Goal: Task Accomplishment & Management: Manage account settings

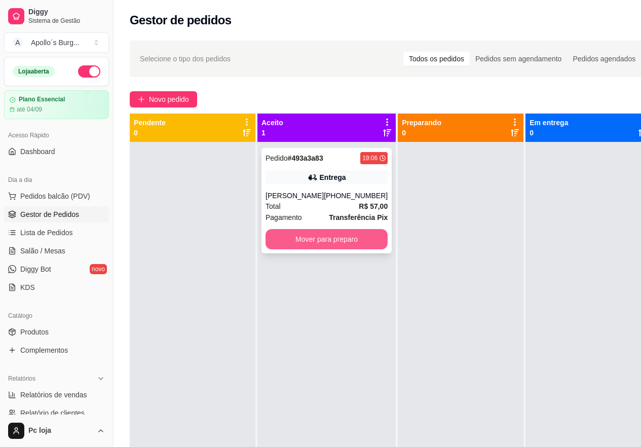
click at [307, 235] on button "Mover para preparo" at bounding box center [326, 239] width 122 height 20
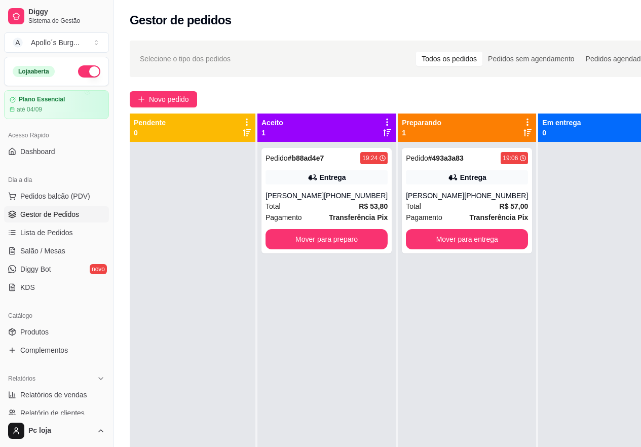
click at [296, 174] on div "Entrega" at bounding box center [326, 177] width 122 height 14
click at [350, 230] on button "Mover para preparo" at bounding box center [326, 239] width 122 height 20
click at [348, 232] on button "Mover para preparo" at bounding box center [326, 239] width 118 height 20
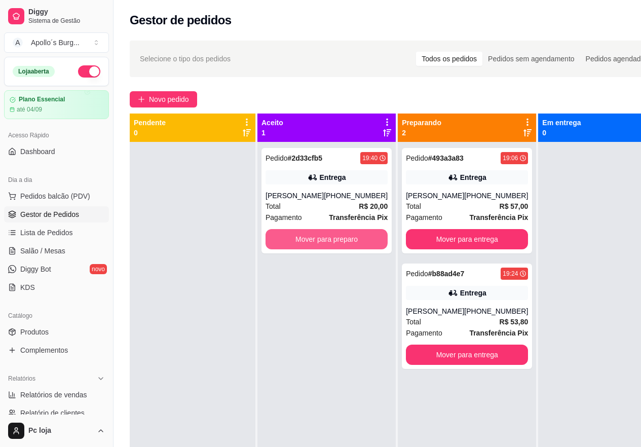
click at [347, 232] on button "Mover para preparo" at bounding box center [326, 239] width 122 height 20
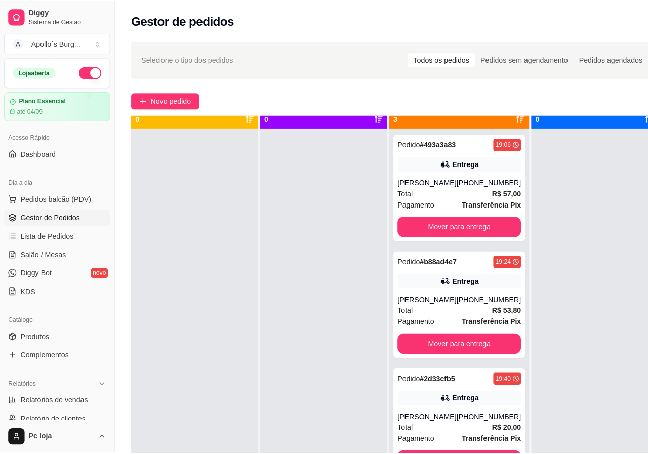
scroll to position [28, 0]
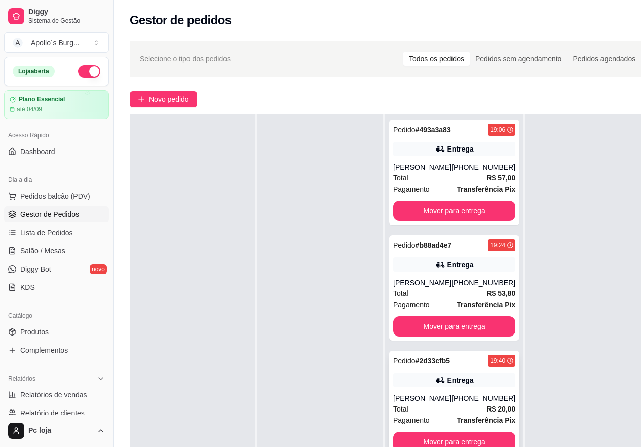
click at [461, 381] on div "Entrega" at bounding box center [460, 380] width 26 height 10
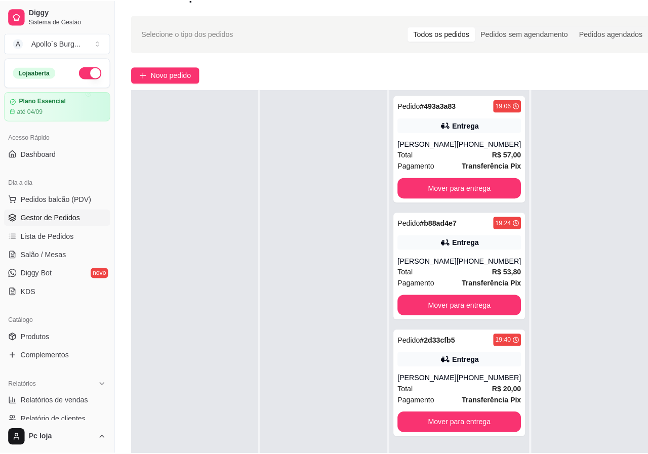
scroll to position [152, 0]
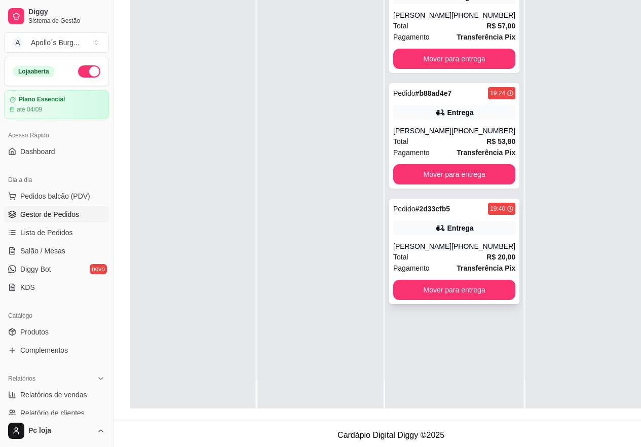
click at [417, 234] on div "Entrega" at bounding box center [454, 228] width 122 height 14
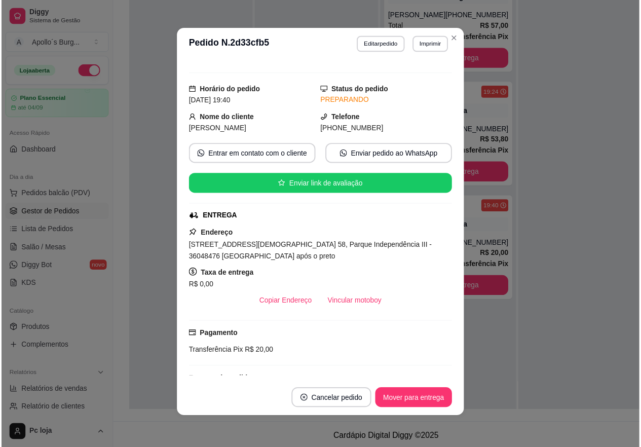
scroll to position [0, 0]
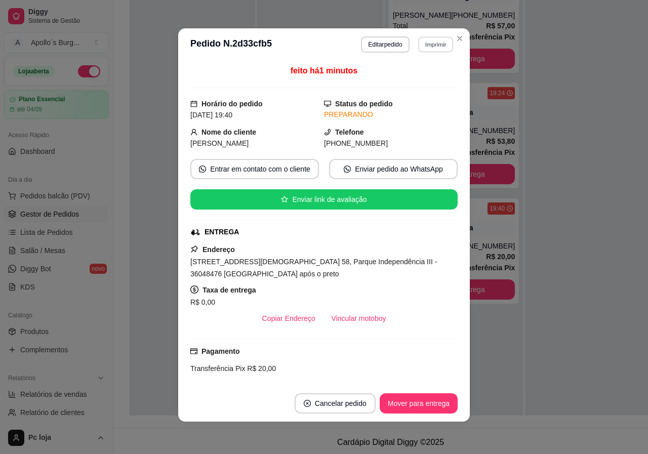
click at [433, 42] on button "Imprimir" at bounding box center [435, 44] width 35 height 16
click at [412, 80] on button "IMPRESSORA" at bounding box center [413, 80] width 73 height 16
click at [417, 87] on div "feito há 29 minutos" at bounding box center [323, 76] width 267 height 23
click at [424, 93] on div "feito há 29 minutos Horário do pedido [DATE] 19:40 Status do pedido PREPARANDO …" at bounding box center [323, 223] width 267 height 316
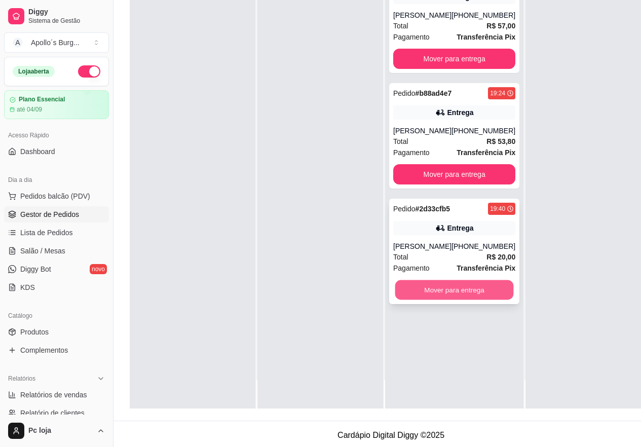
click at [448, 286] on button "Mover para entrega" at bounding box center [454, 290] width 118 height 20
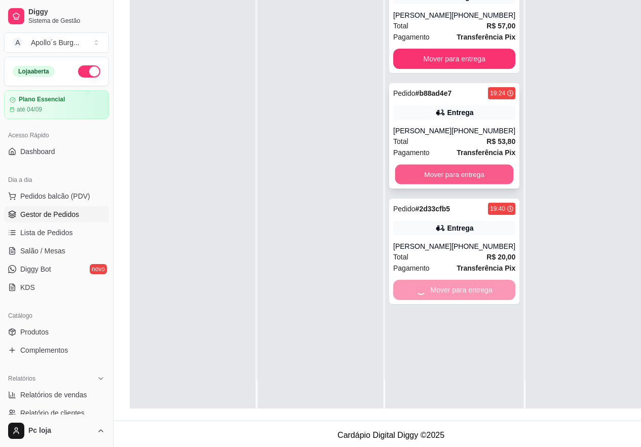
click at [468, 175] on button "Mover para entrega" at bounding box center [454, 175] width 118 height 20
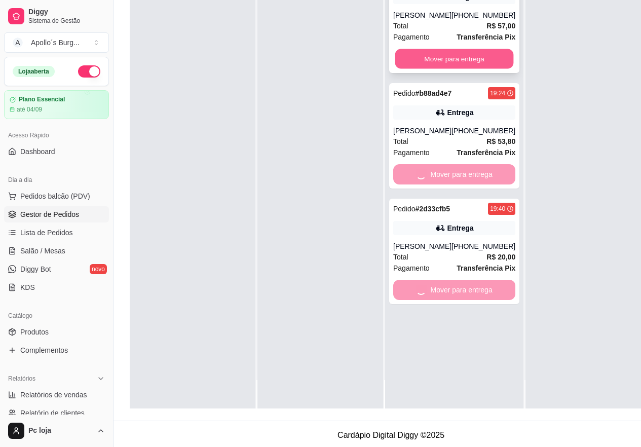
click at [451, 61] on button "Mover para entrega" at bounding box center [454, 59] width 118 height 20
click at [451, 61] on div "Mover para entrega" at bounding box center [454, 59] width 122 height 20
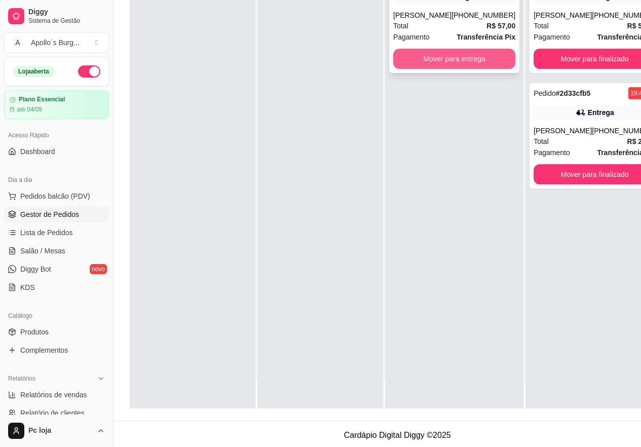
click at [447, 60] on button "Mover para entrega" at bounding box center [454, 59] width 122 height 20
